Goal: Find specific page/section: Find specific page/section

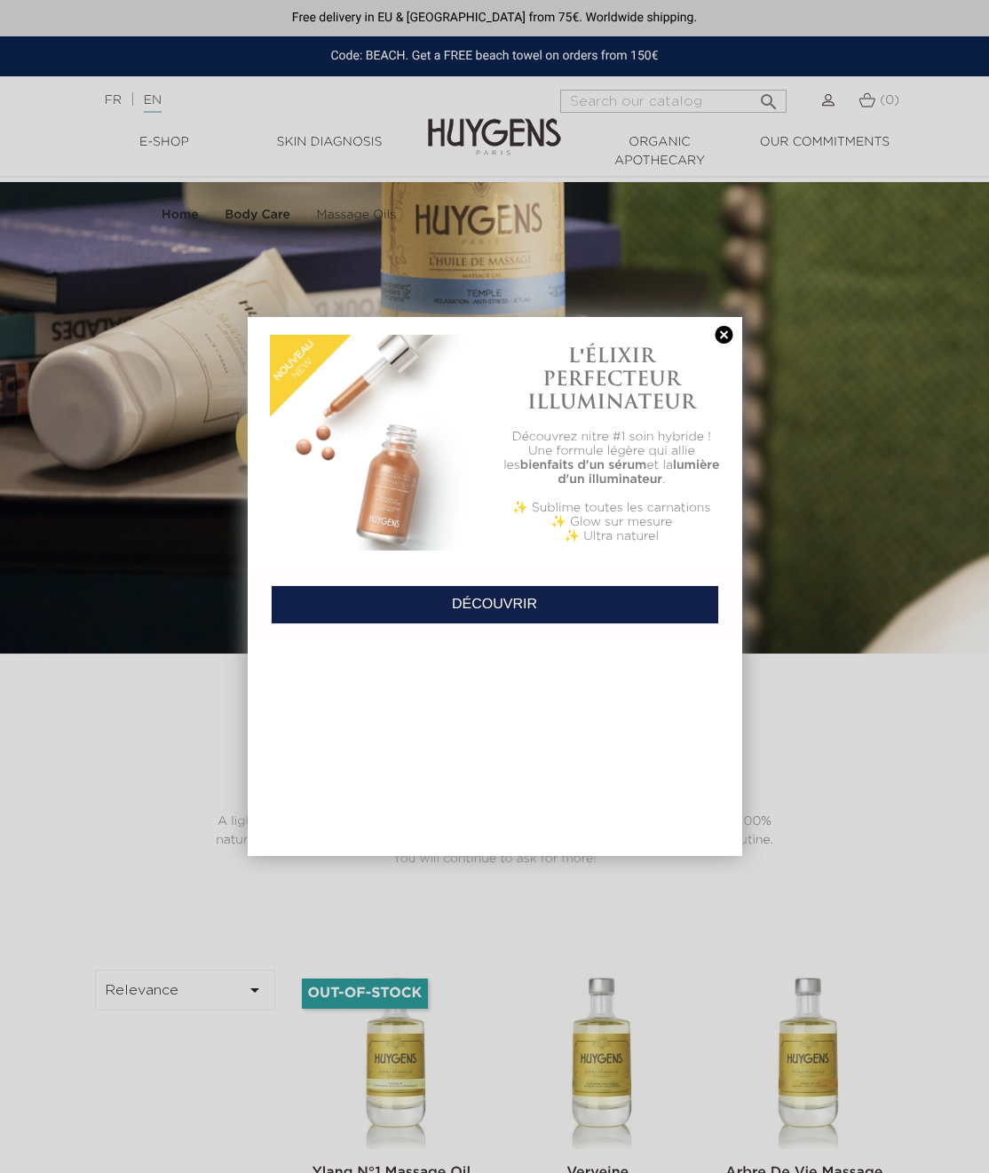
click at [728, 342] on link at bounding box center [724, 335] width 25 height 19
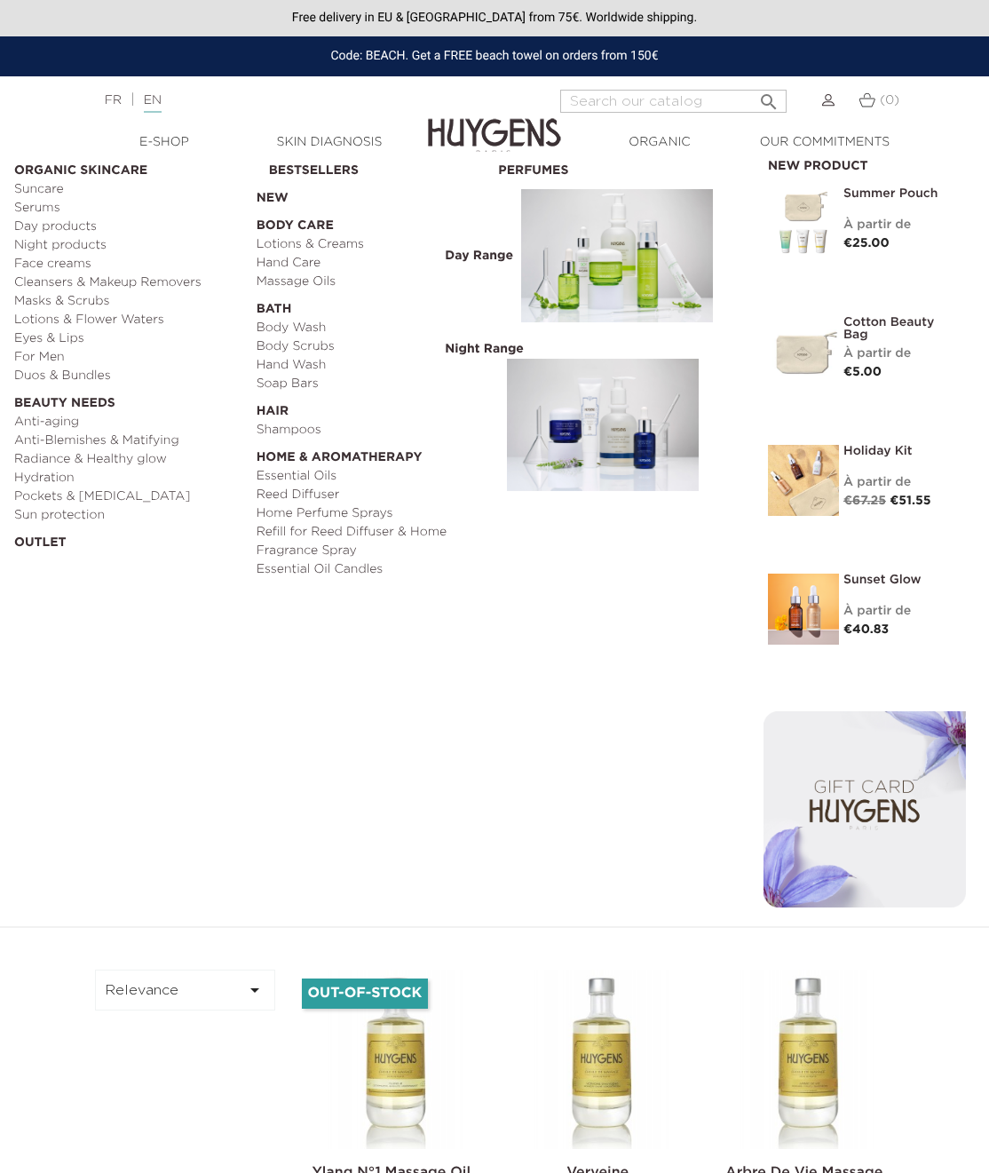
click at [185, 287] on link "Cleansers & Makeup Removers" at bounding box center [129, 283] width 230 height 19
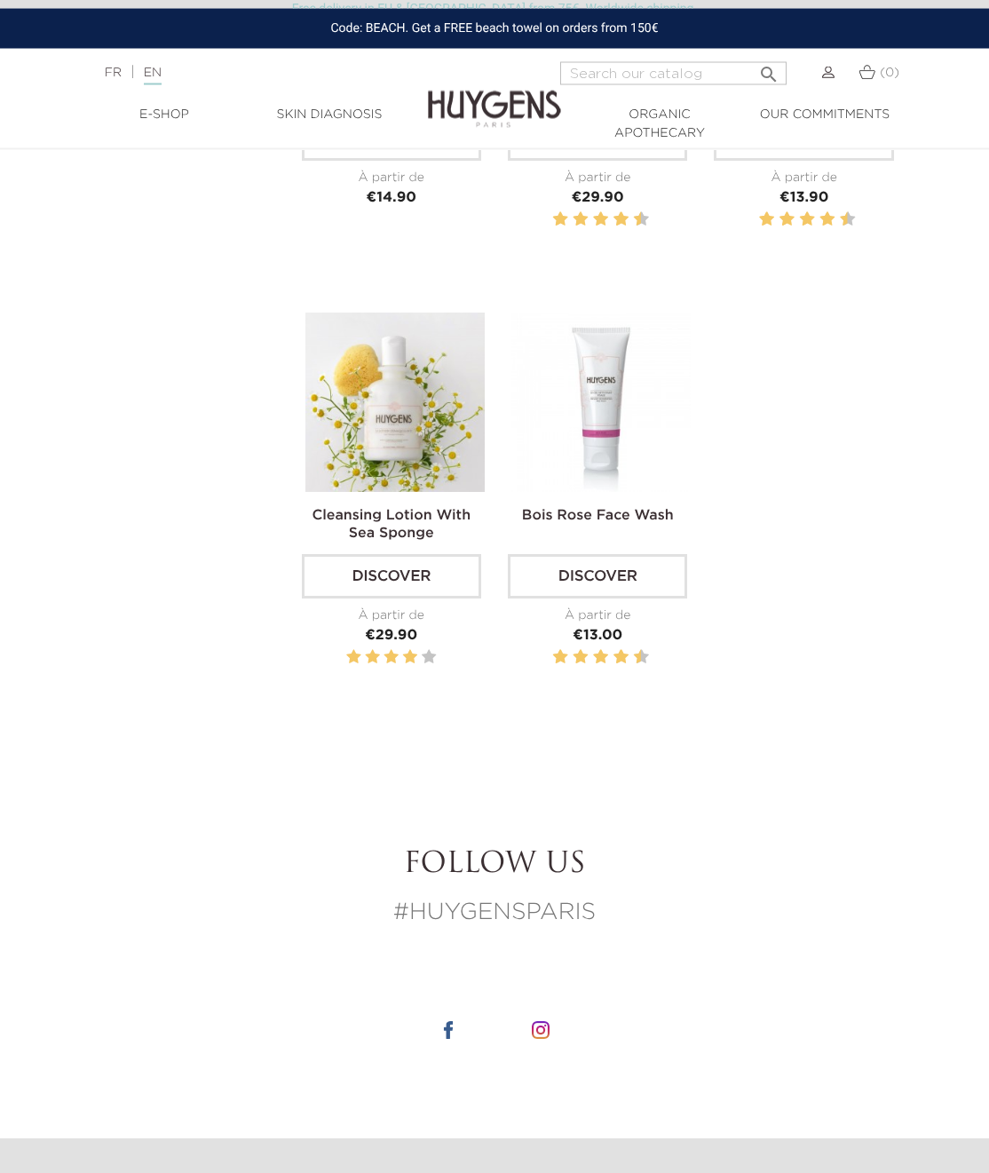
scroll to position [1130, 0]
click at [548, 1031] on img at bounding box center [541, 1029] width 18 height 18
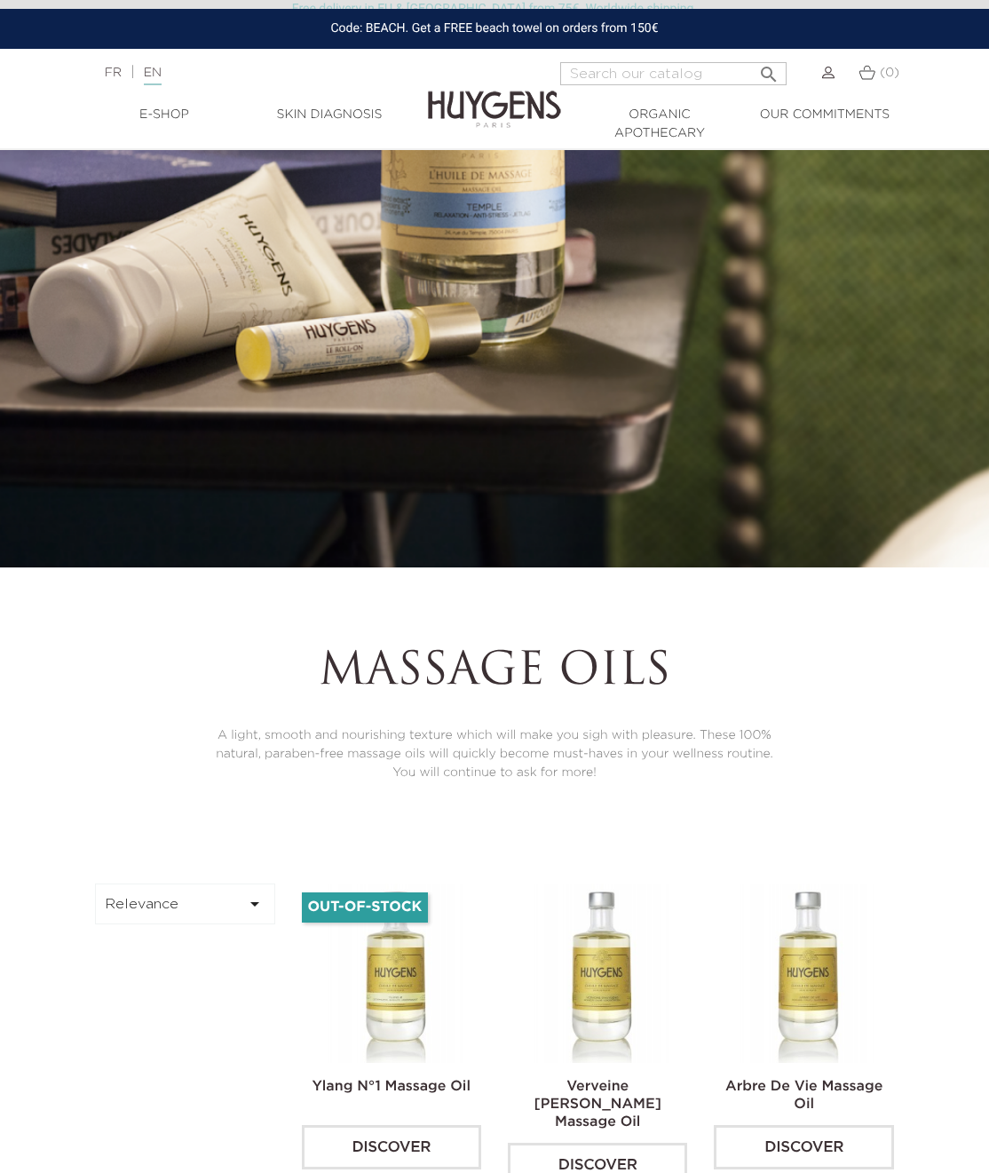
scroll to position [10, 0]
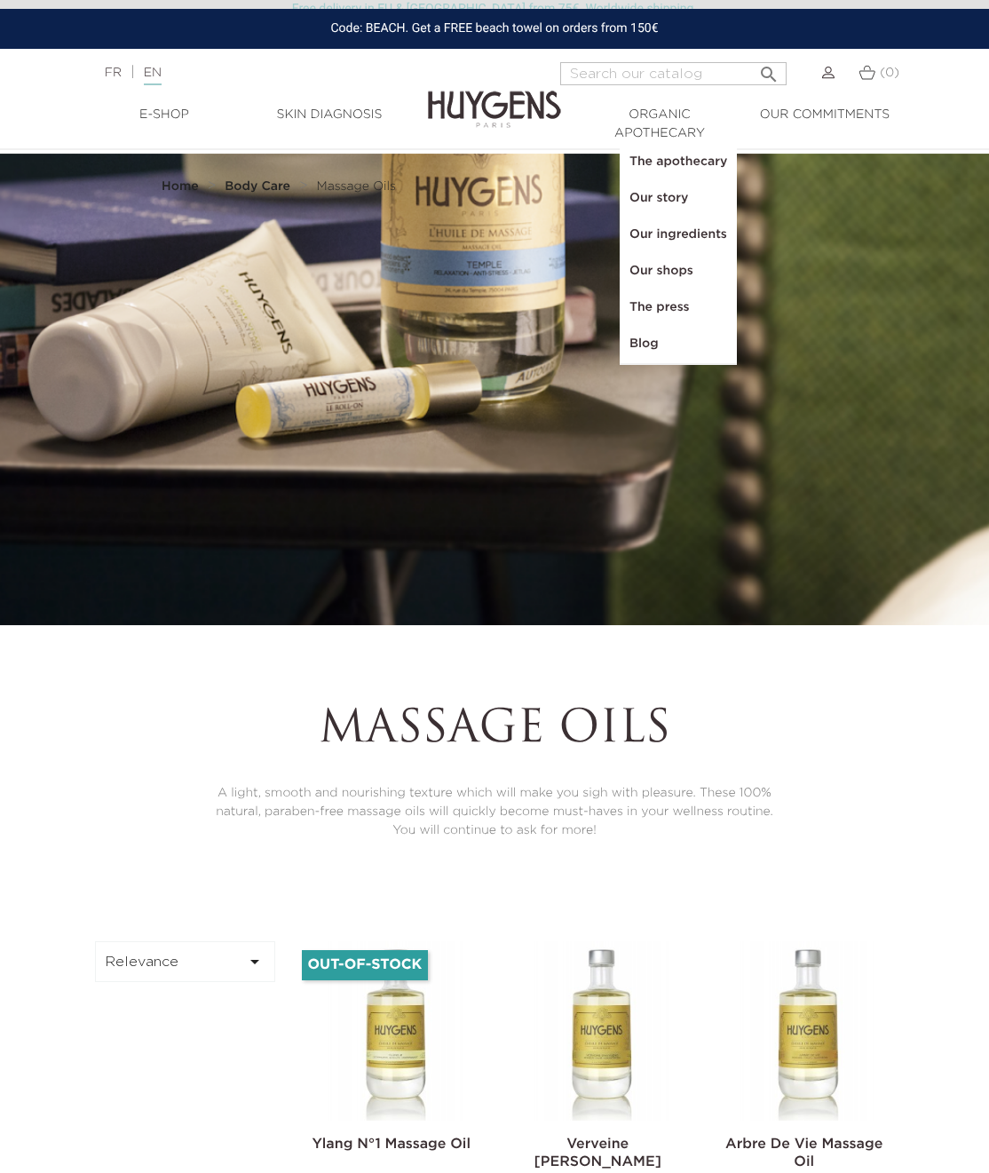
click at [698, 170] on link "The apothecary" at bounding box center [678, 162] width 115 height 36
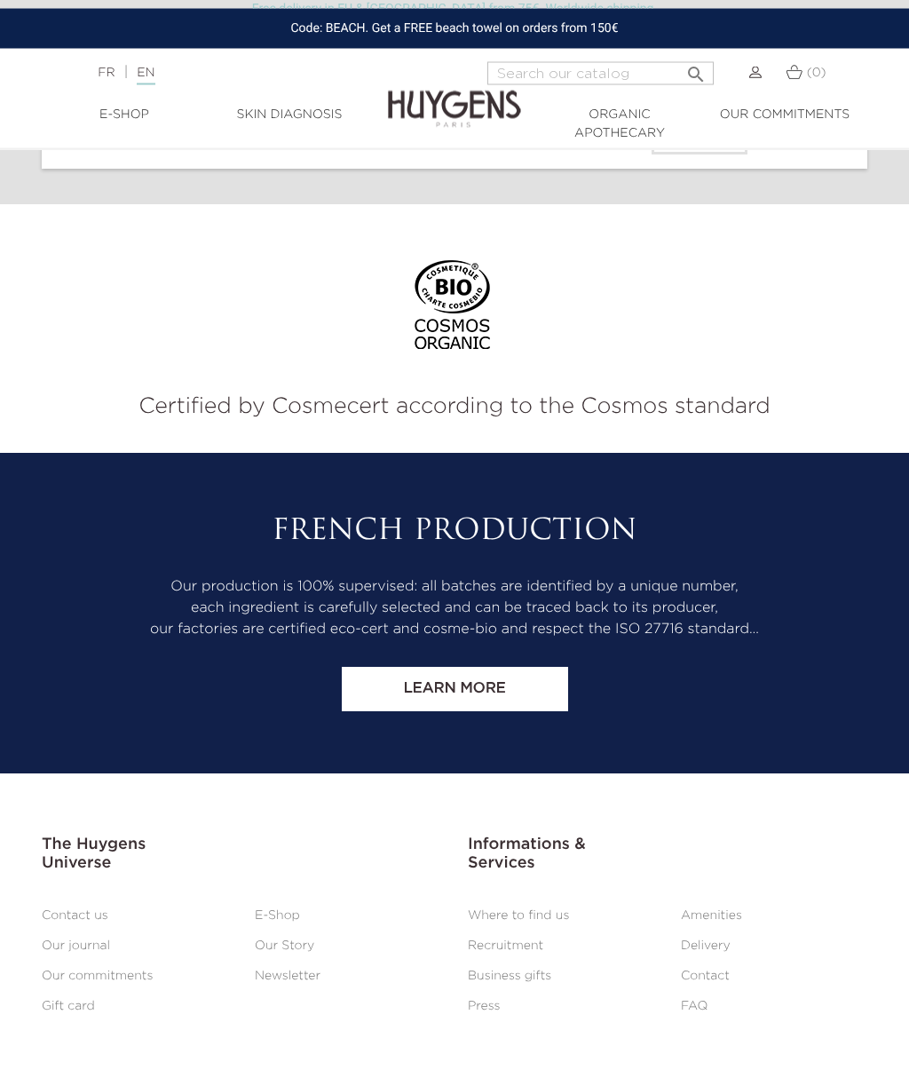
scroll to position [3450, 0]
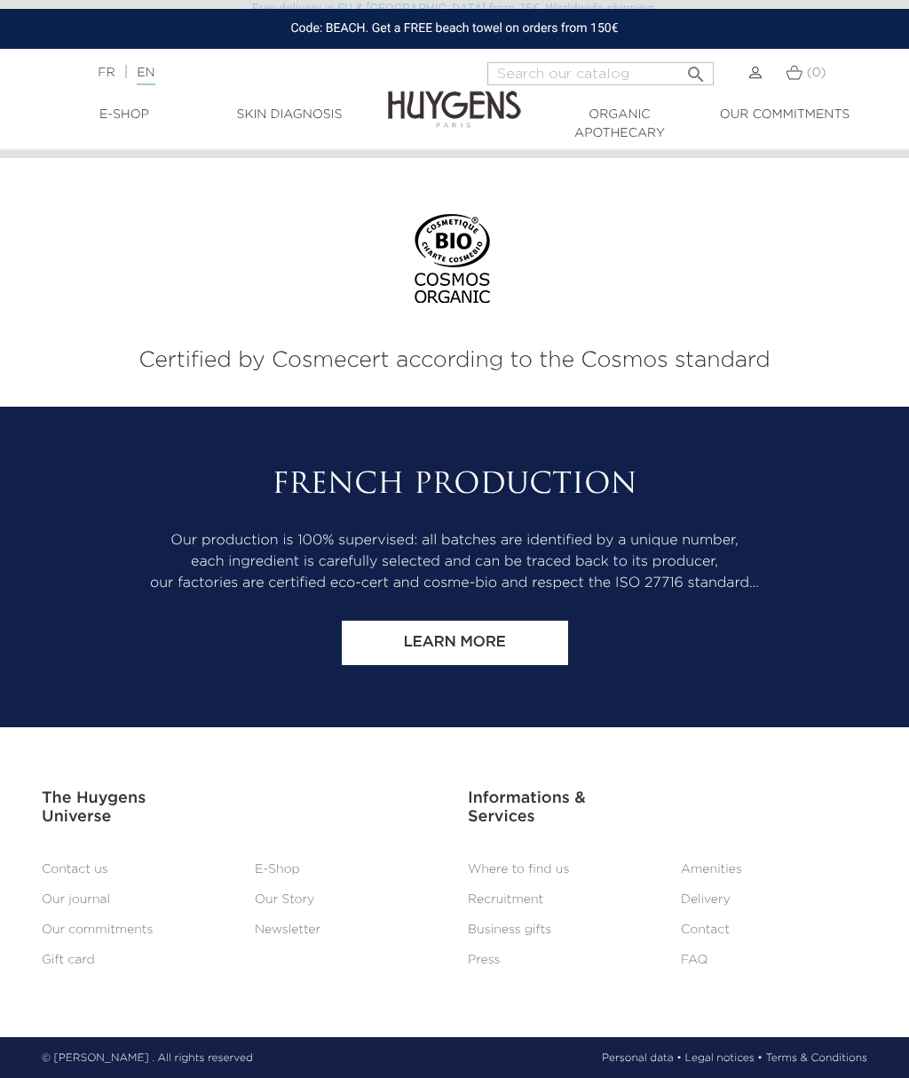
click at [552, 869] on link "Where to find us" at bounding box center [518, 869] width 101 height 12
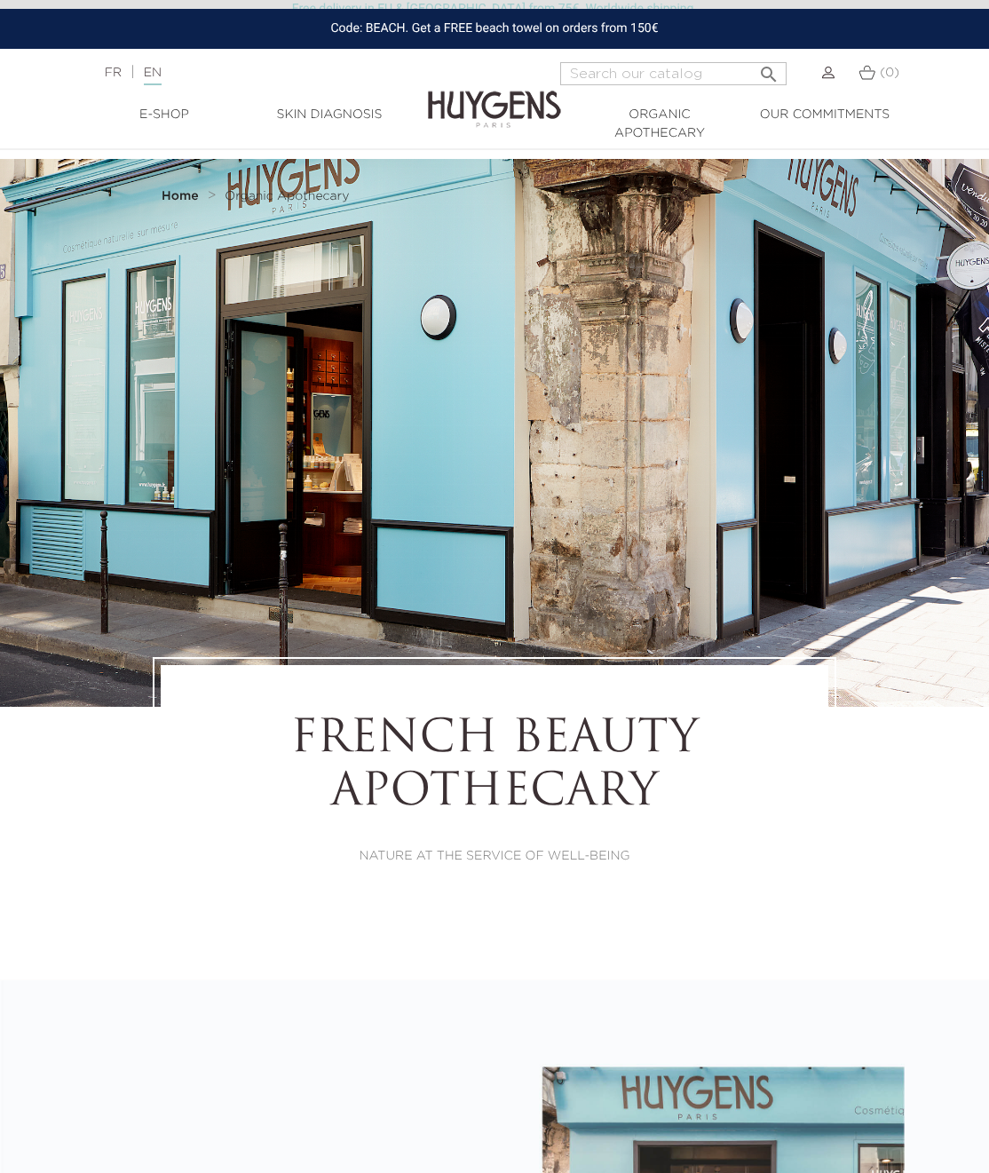
scroll to position [1133, 0]
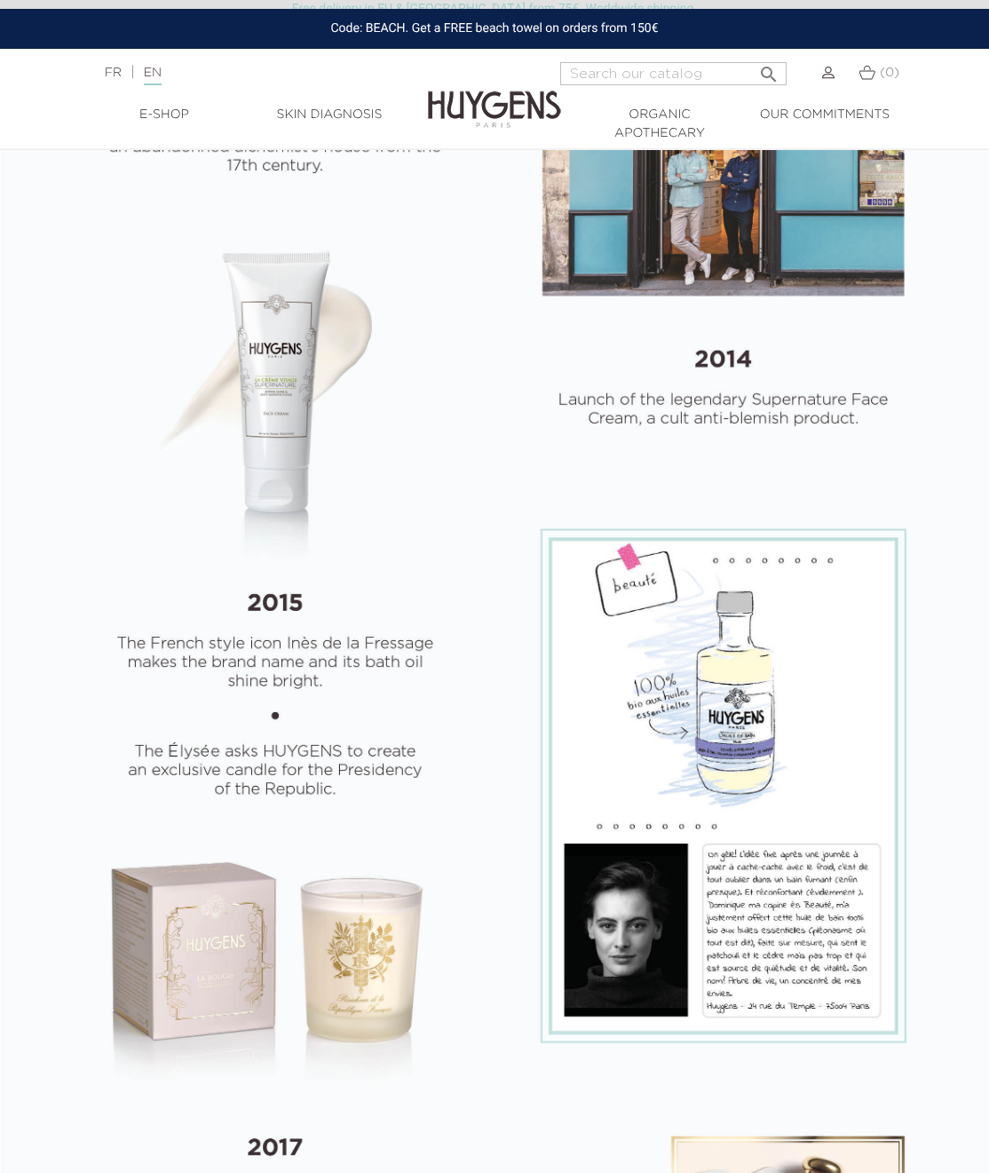
select select "FR"
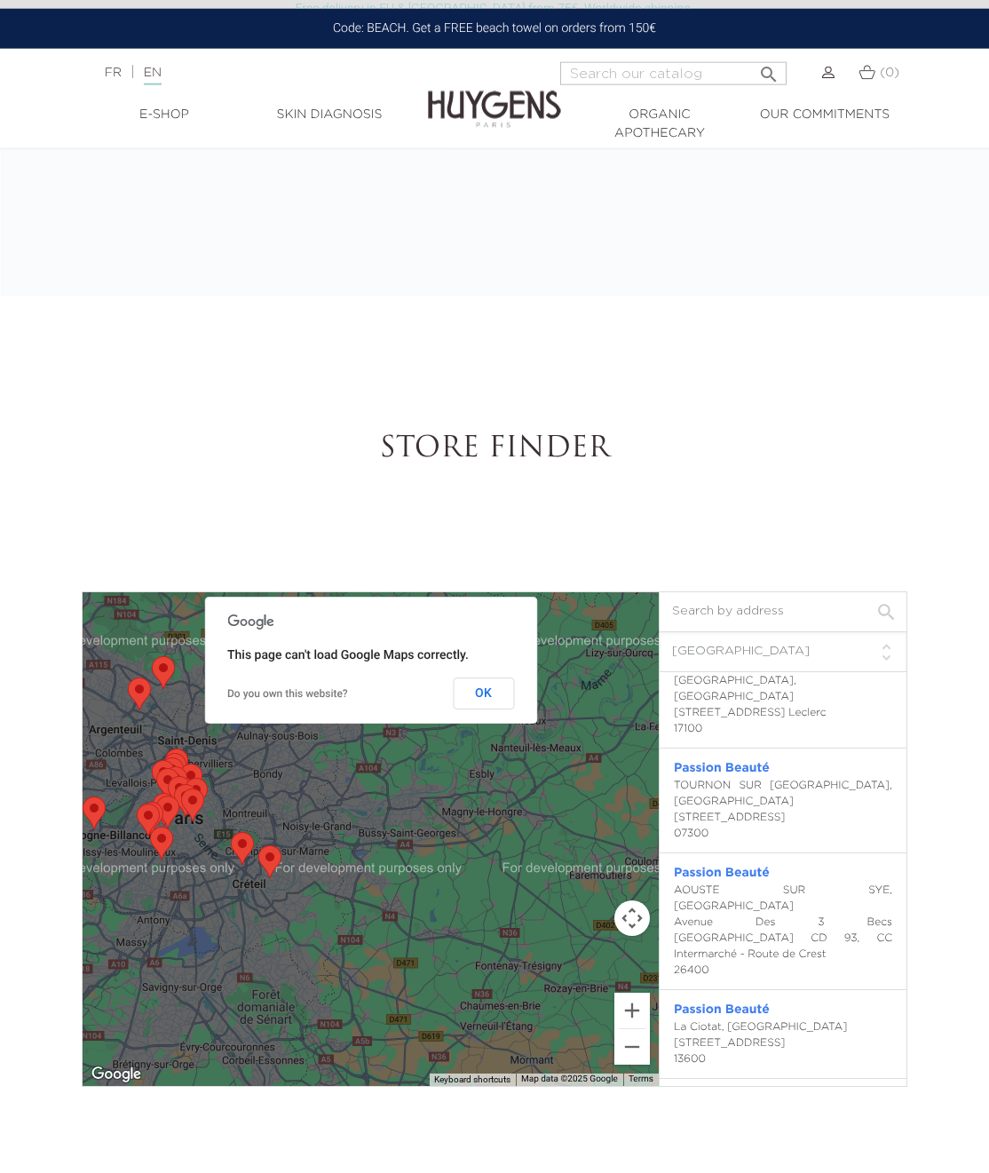
scroll to position [2075, 0]
